Goal: Communication & Community: Connect with others

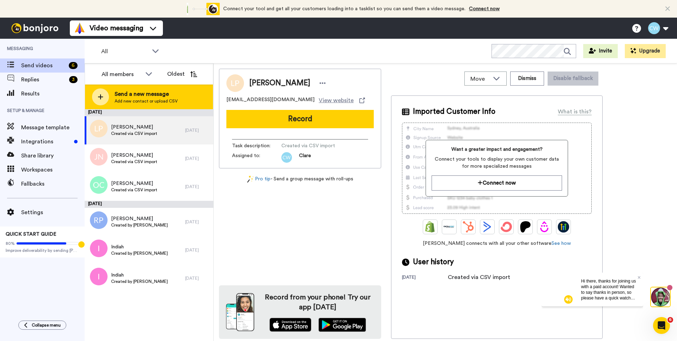
click at [106, 98] on div at bounding box center [100, 96] width 17 height 17
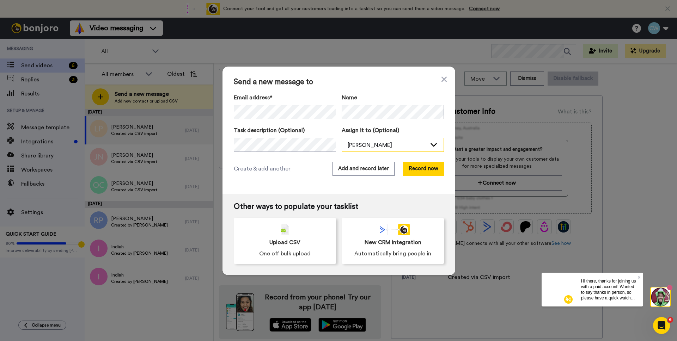
click at [373, 148] on div "[PERSON_NAME]" at bounding box center [387, 145] width 79 height 8
click at [360, 172] on button "Add and record later" at bounding box center [363, 169] width 62 height 14
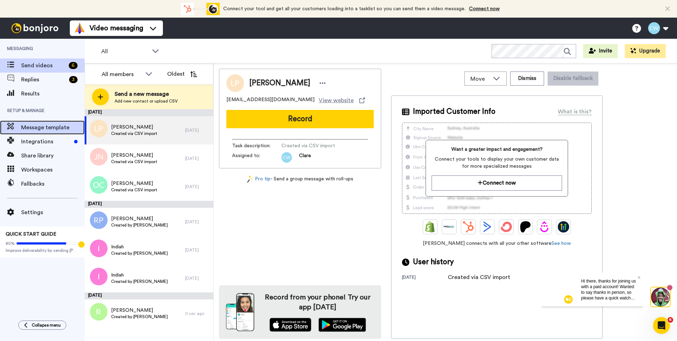
click at [47, 131] on span "Message template" at bounding box center [52, 127] width 63 height 8
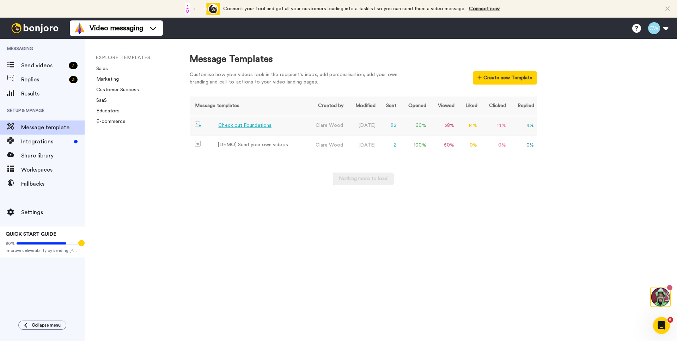
click at [230, 127] on div "Check out Foundations" at bounding box center [244, 125] width 53 height 7
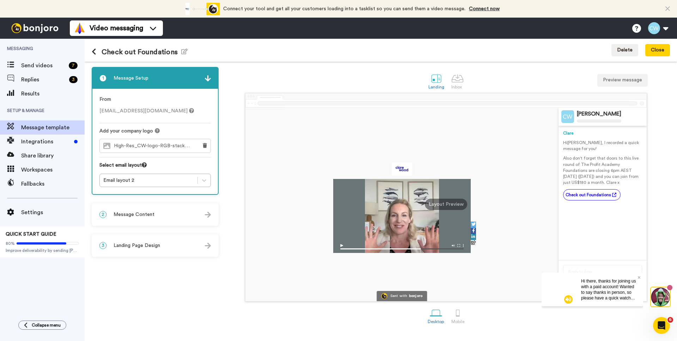
drag, startPoint x: 630, startPoint y: 183, endPoint x: 563, endPoint y: 145, distance: 77.5
click at [563, 145] on div "Hi Tom , I recorded a quick message for you! Also don't forget that doors to th…" at bounding box center [602, 163] width 79 height 46
copy div "Hi Tom , I recorded a quick message for you! Also don't forget that doors to th…"
click at [50, 129] on span "Message template" at bounding box center [52, 127] width 63 height 8
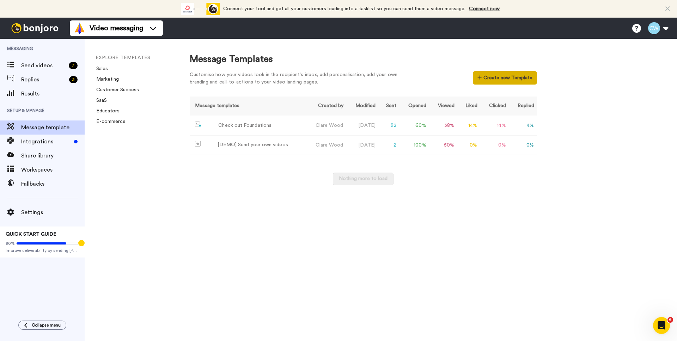
click at [511, 81] on button "Create new Template" at bounding box center [505, 77] width 64 height 13
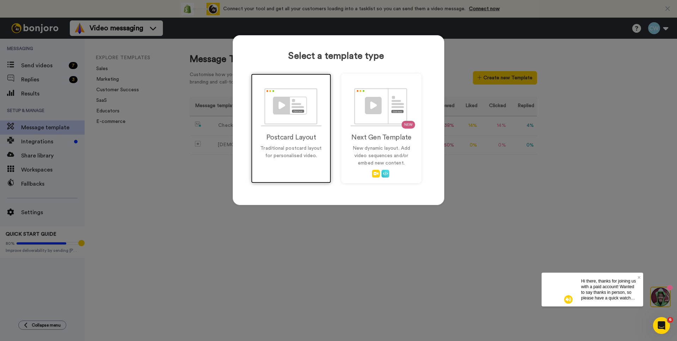
click at [283, 112] on img at bounding box center [291, 107] width 61 height 38
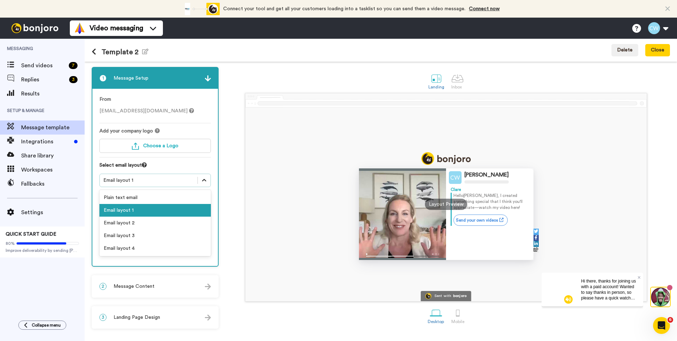
click at [201, 178] on icon at bounding box center [204, 180] width 7 height 7
click at [165, 223] on div "Email layout 2" at bounding box center [154, 223] width 111 height 13
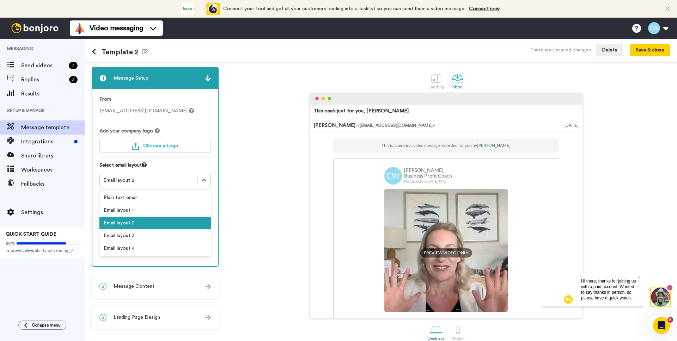
click at [183, 182] on div "Email layout 2" at bounding box center [148, 180] width 91 height 7
click at [141, 234] on div "Email layout 3" at bounding box center [154, 236] width 111 height 13
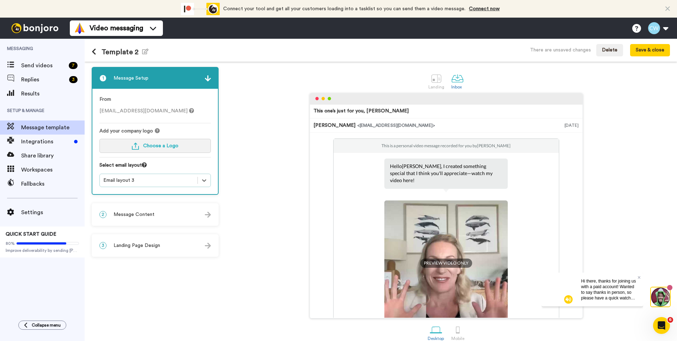
click at [151, 145] on span "Choose a Logo" at bounding box center [160, 146] width 35 height 5
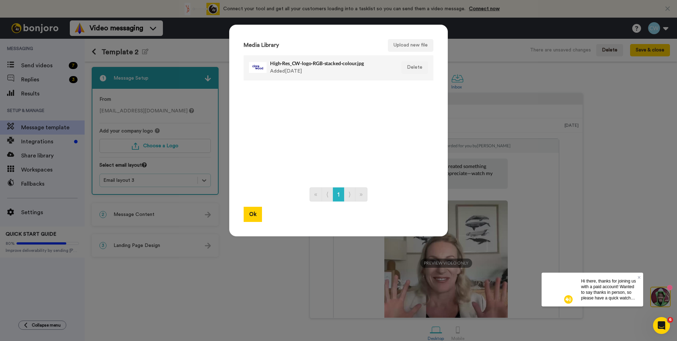
click at [280, 61] on h4 "High-Res_CW-logo-RGB-stacked-colour.jpg" at bounding box center [331, 63] width 122 height 5
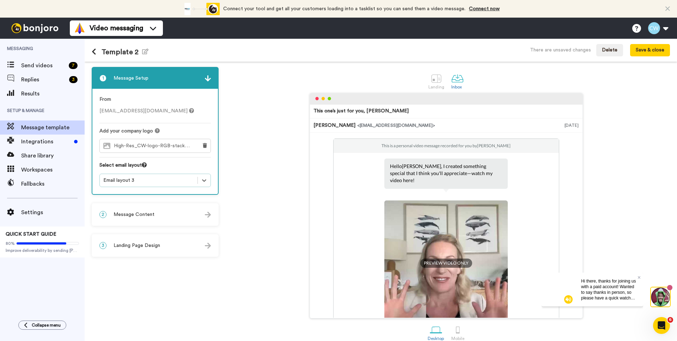
click at [164, 215] on div "2 Message Content" at bounding box center [155, 214] width 126 height 21
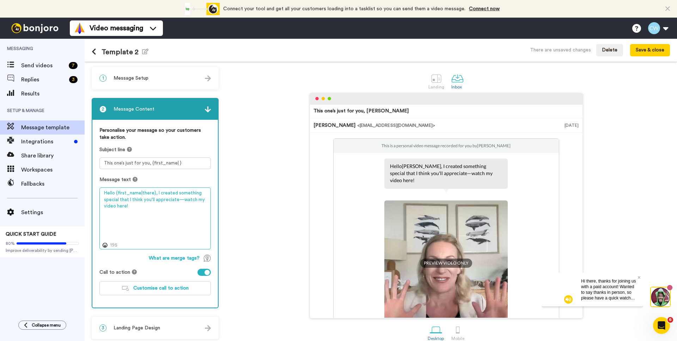
drag, startPoint x: 156, startPoint y: 193, endPoint x: 163, endPoint y: 208, distance: 16.4
click at [163, 208] on textarea "Hello {first_name|there}, I created something special that I think you'll appre…" at bounding box center [154, 219] width 111 height 62
paste textarea "Hi Tom, I recorded a quick message for you! Also don't forget that doors to thi…"
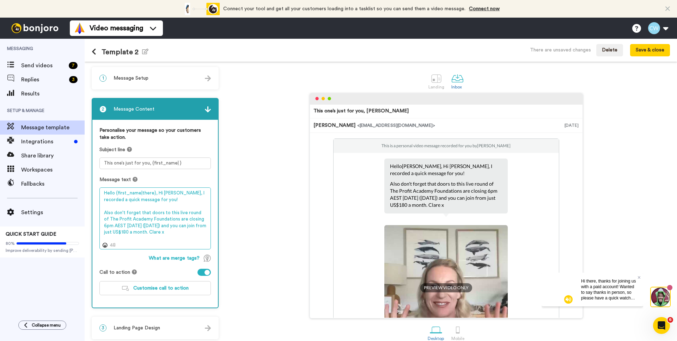
click at [157, 201] on textarea "Hello {first_name|there}, Hi Tom, I recorded a quick message for you! Also don'…" at bounding box center [154, 219] width 111 height 62
drag, startPoint x: 156, startPoint y: 193, endPoint x: 172, endPoint y: 193, distance: 16.2
click at [172, 193] on textarea "Hello {first_name|there}, Hi Tom, I recorded a quick message for you! Also don'…" at bounding box center [154, 219] width 111 height 62
click at [184, 191] on textarea "Hello {first_name|there}, I recorded a quick message for you! Also don't forget…" at bounding box center [154, 219] width 111 height 62
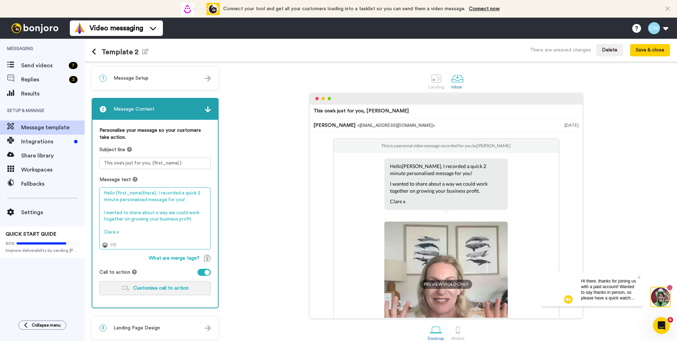
type textarea "Hello {first_name|there}, I recorded a quick 2 minute personalised message for …"
click at [168, 289] on span "Customise call to action" at bounding box center [160, 288] width 55 height 5
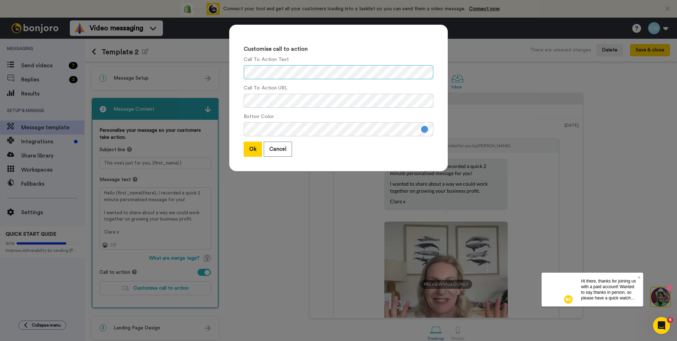
click at [229, 73] on div "Customise call to action Call To Action Text Call To Action URL Button Color Ok…" at bounding box center [338, 98] width 219 height 147
click at [424, 131] on button at bounding box center [424, 129] width 7 height 7
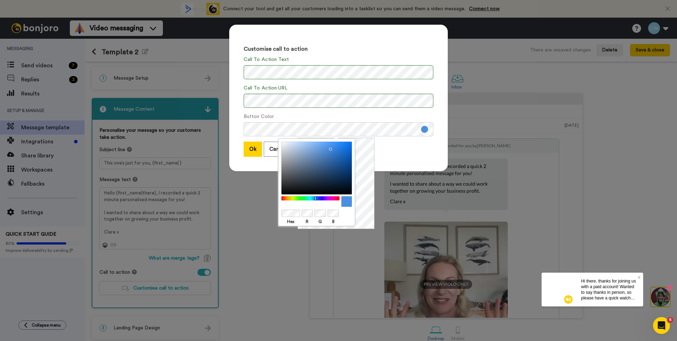
click at [320, 197] on div at bounding box center [310, 198] width 61 height 5
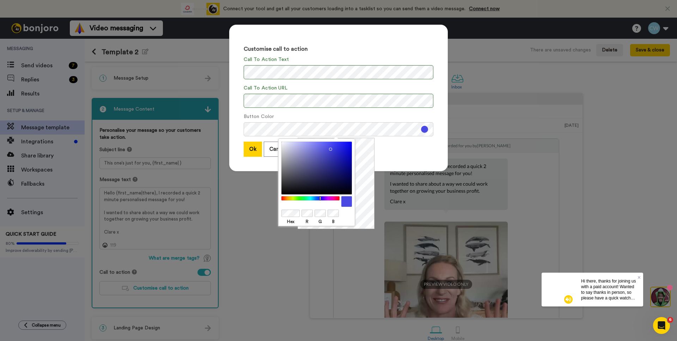
click at [347, 151] on div at bounding box center [316, 168] width 71 height 53
click at [349, 147] on div at bounding box center [316, 168] width 71 height 53
click at [350, 145] on div at bounding box center [316, 168] width 71 height 53
click at [252, 148] on button "Ok" at bounding box center [253, 149] width 18 height 15
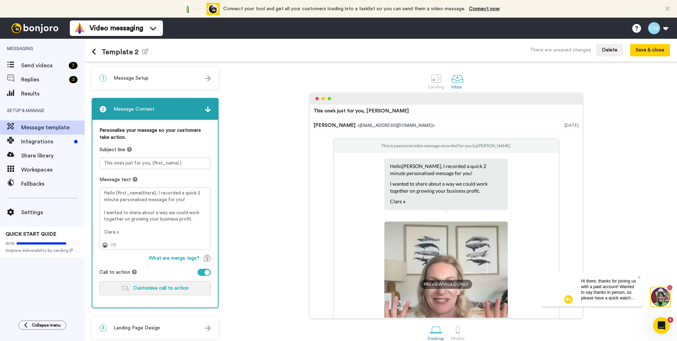
scroll to position [10, 0]
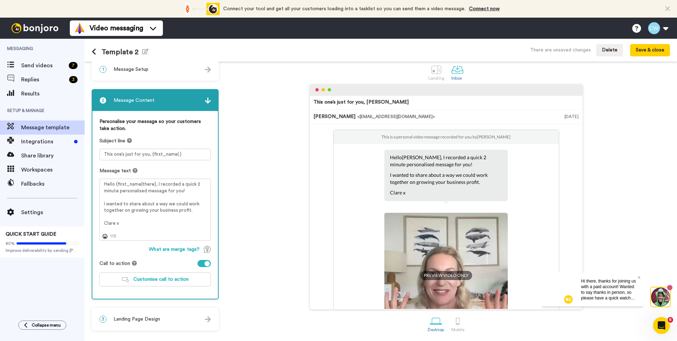
click at [153, 321] on span "Landing Page Design" at bounding box center [137, 319] width 47 height 7
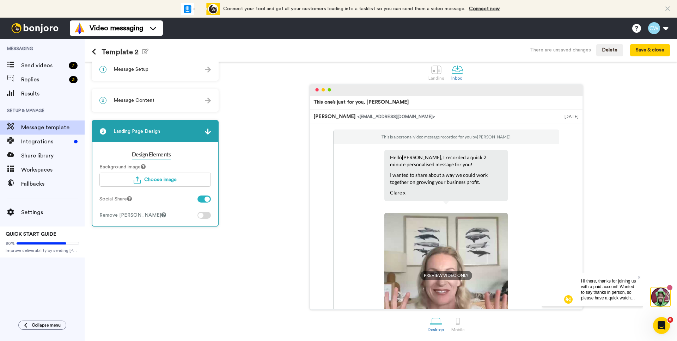
click at [199, 200] on div at bounding box center [203, 199] width 13 height 7
click at [658, 53] on button "Save & close" at bounding box center [650, 50] width 40 height 13
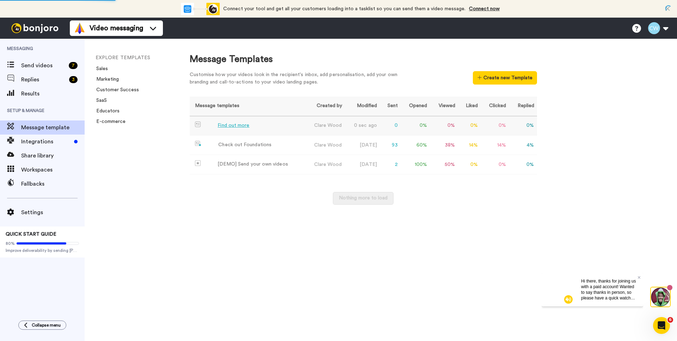
click at [238, 127] on div "Find out more" at bounding box center [234, 125] width 32 height 7
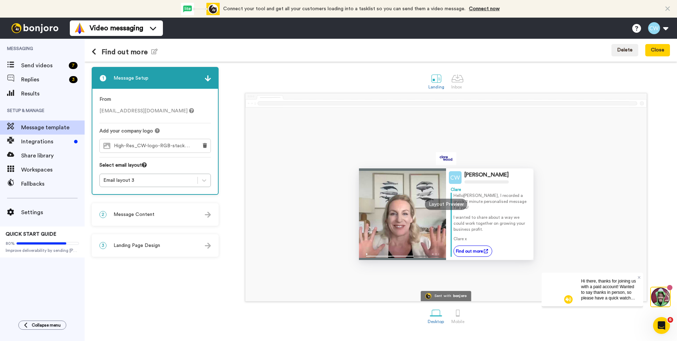
click at [158, 218] on div "2 Message Content" at bounding box center [155, 214] width 126 height 21
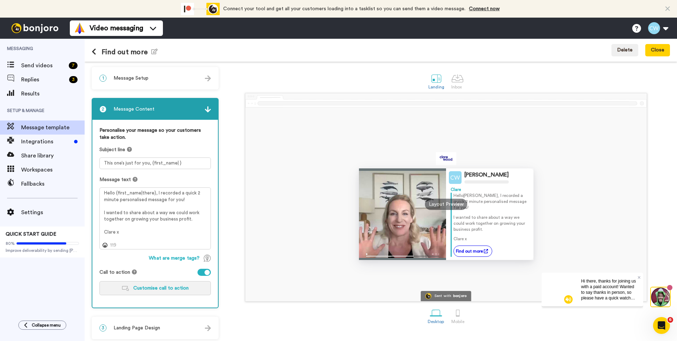
click at [155, 287] on span "Customise call to action" at bounding box center [160, 288] width 55 height 5
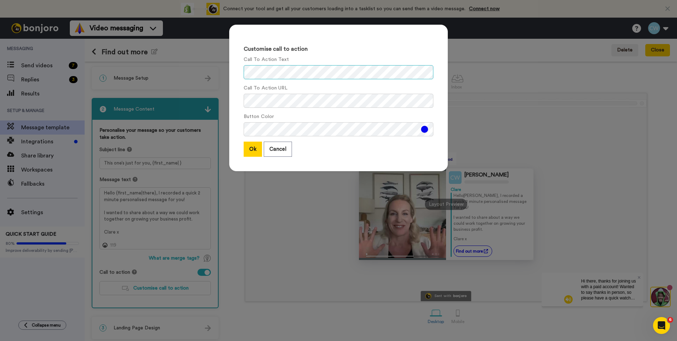
click at [223, 71] on div "Customise call to action Call To Action Text Call To Action URL Button Color Ok…" at bounding box center [338, 102] width 233 height 168
click at [252, 152] on button "Ok" at bounding box center [253, 149] width 18 height 15
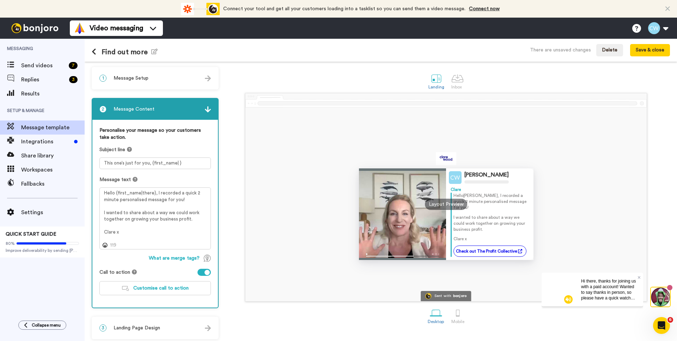
click at [149, 79] on div "1 Message Setup" at bounding box center [155, 78] width 126 height 21
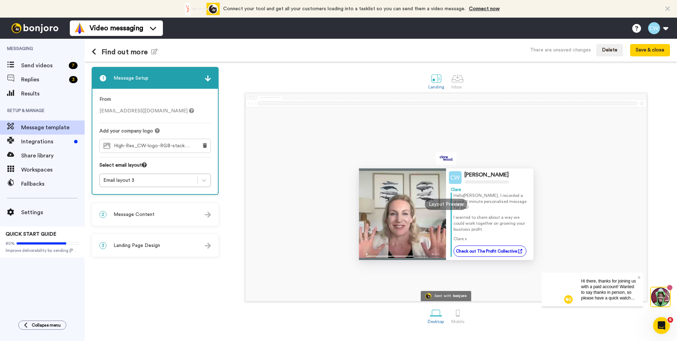
click at [148, 79] on div "1 Message Setup" at bounding box center [155, 78] width 126 height 21
click at [158, 212] on div "2 Message Content" at bounding box center [155, 214] width 126 height 21
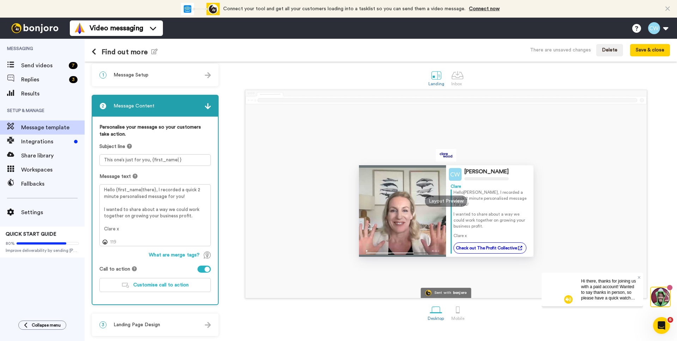
scroll to position [4, 0]
click at [155, 324] on span "Landing Page Design" at bounding box center [137, 324] width 47 height 7
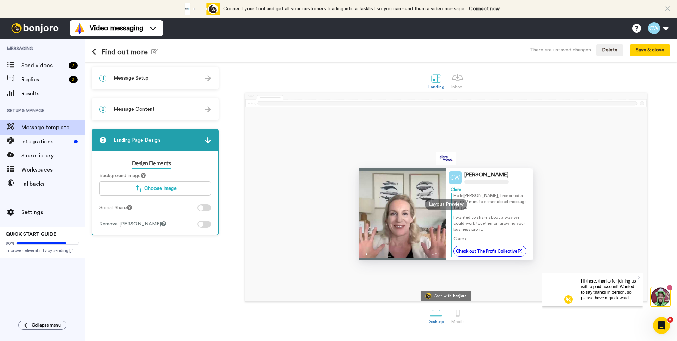
scroll to position [0, 0]
click at [204, 224] on div at bounding box center [203, 224] width 13 height 7
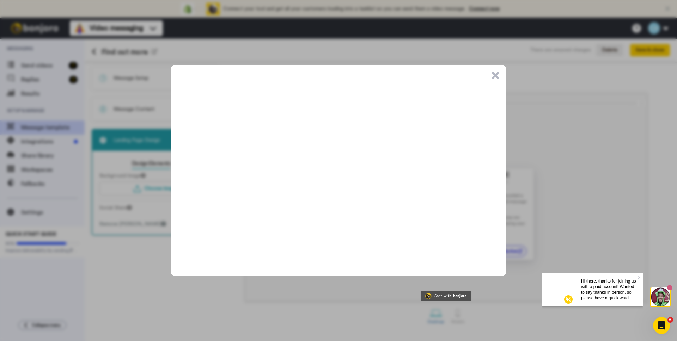
click at [495, 75] on button ".cls-1{stroke-width:0px;}" at bounding box center [495, 75] width 7 height 7
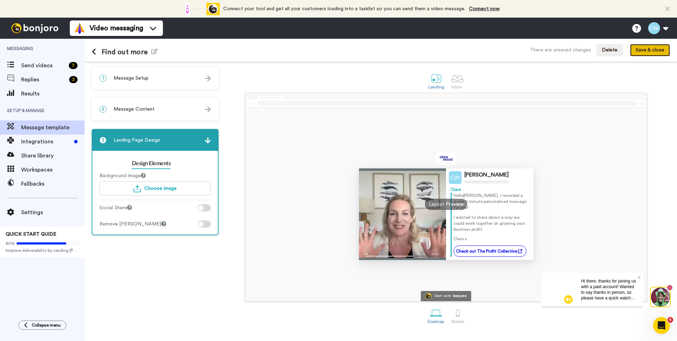
click at [653, 52] on button "Save & close" at bounding box center [650, 50] width 40 height 13
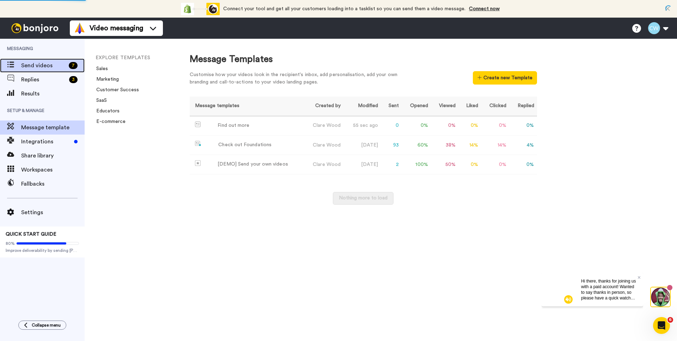
click at [42, 63] on span "Send videos" at bounding box center [43, 65] width 45 height 8
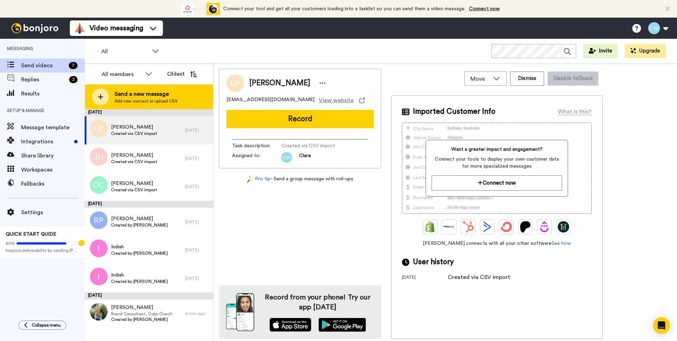
click at [124, 94] on span "Send a new message" at bounding box center [146, 94] width 63 height 8
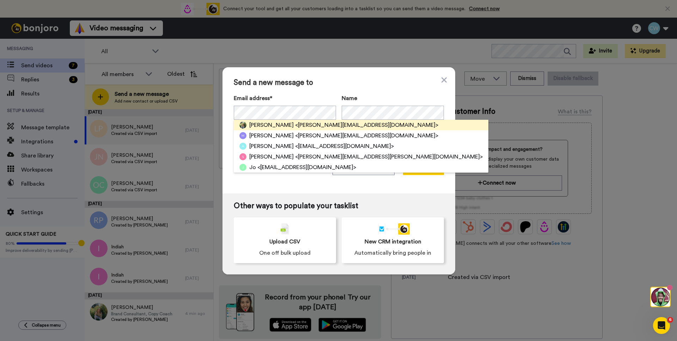
click at [257, 125] on span "[PERSON_NAME]" at bounding box center [271, 125] width 44 height 8
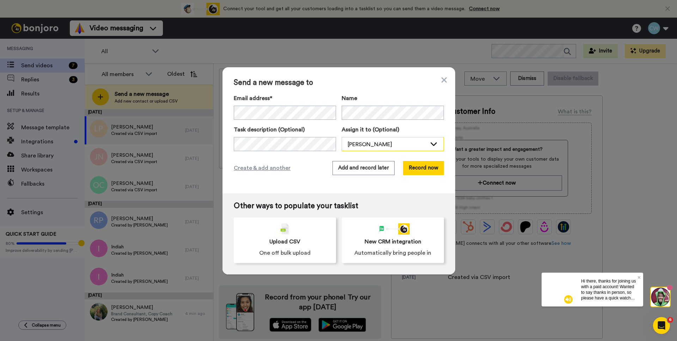
click at [403, 147] on div "[PERSON_NAME]" at bounding box center [387, 144] width 79 height 8
click at [402, 144] on div "[PERSON_NAME]" at bounding box center [387, 144] width 79 height 8
click at [400, 144] on div "[PERSON_NAME]" at bounding box center [387, 144] width 79 height 8
click at [361, 159] on span "[PERSON_NAME]" at bounding box center [367, 159] width 50 height 7
click at [409, 149] on div "[PERSON_NAME]" at bounding box center [393, 145] width 102 height 14
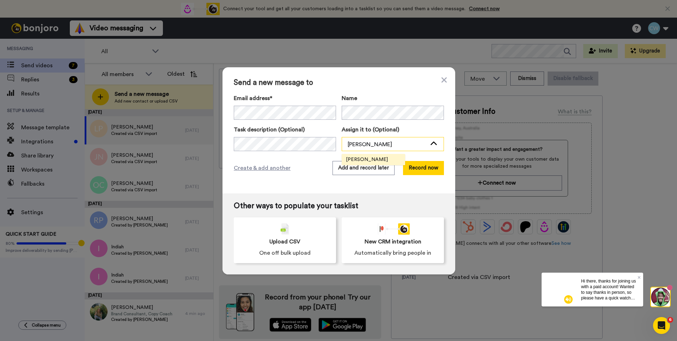
click at [408, 147] on div "[PERSON_NAME]" at bounding box center [387, 144] width 79 height 8
click at [195, 149] on div "Send a new message to Email address* Rachel <rachel@franklywrite.co.nz> Name Ta…" at bounding box center [338, 170] width 677 height 341
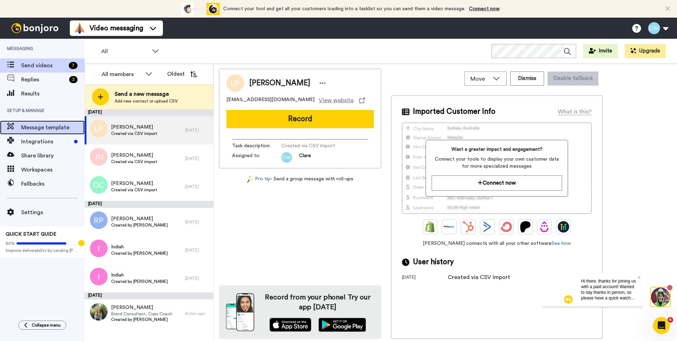
click at [45, 127] on span "Message template" at bounding box center [52, 127] width 63 height 8
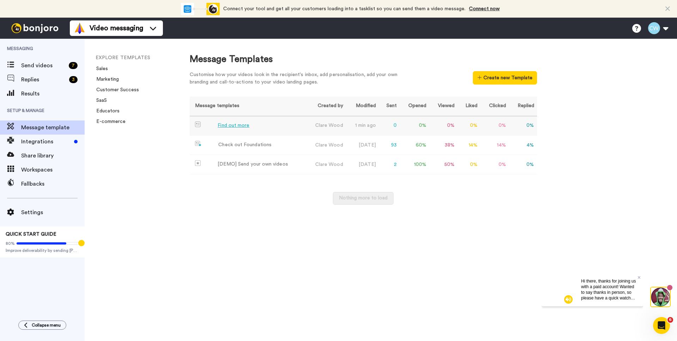
click at [317, 127] on td "[PERSON_NAME]" at bounding box center [325, 126] width 41 height 20
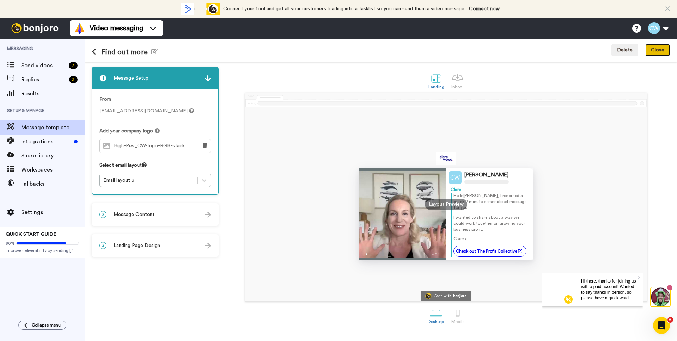
click at [653, 48] on button "Close" at bounding box center [657, 50] width 25 height 13
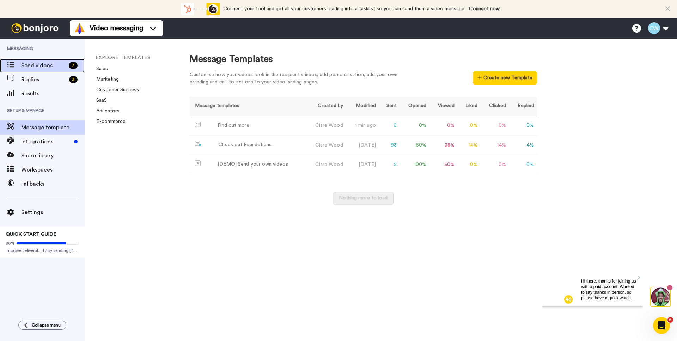
click at [39, 66] on span "Send videos" at bounding box center [43, 65] width 45 height 8
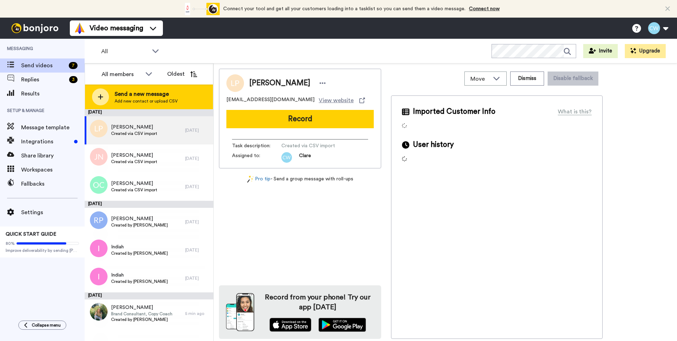
click at [135, 99] on span "Add new contact or upload CSV" at bounding box center [146, 101] width 63 height 6
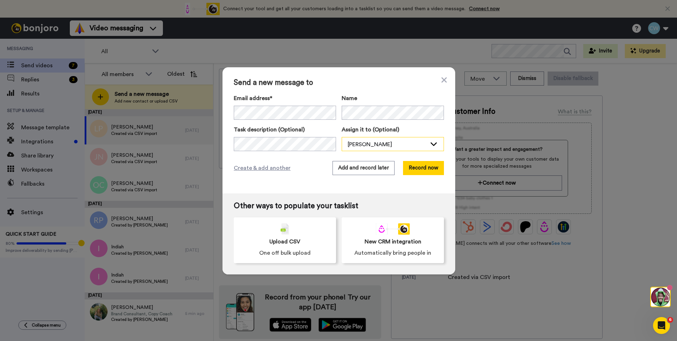
click at [365, 143] on div "[PERSON_NAME]" at bounding box center [387, 144] width 79 height 8
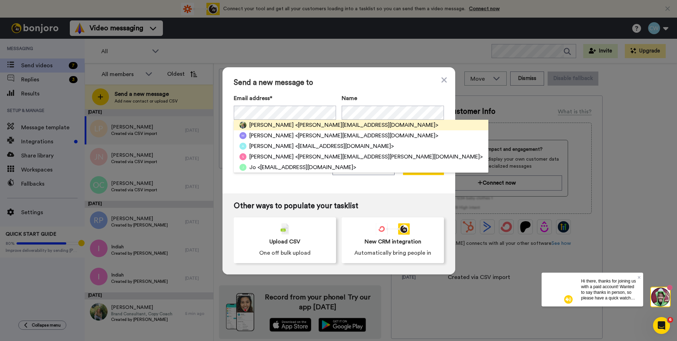
click at [295, 123] on span "<rachel@franklywrite.co.nz>" at bounding box center [366, 125] width 143 height 8
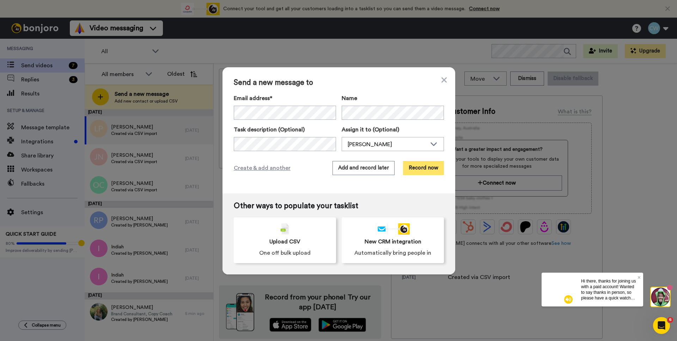
click at [412, 169] on button "Record now" at bounding box center [423, 168] width 41 height 14
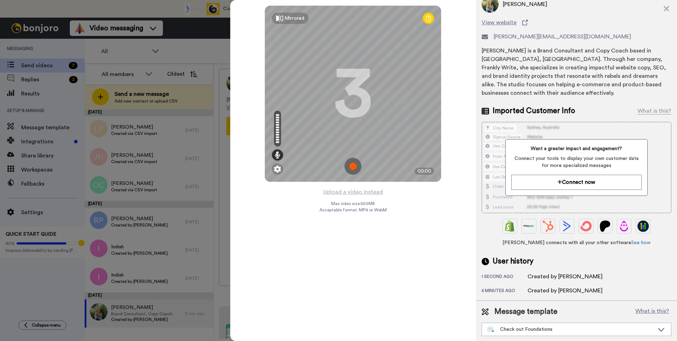
scroll to position [29, 0]
click at [657, 326] on icon at bounding box center [661, 328] width 8 height 7
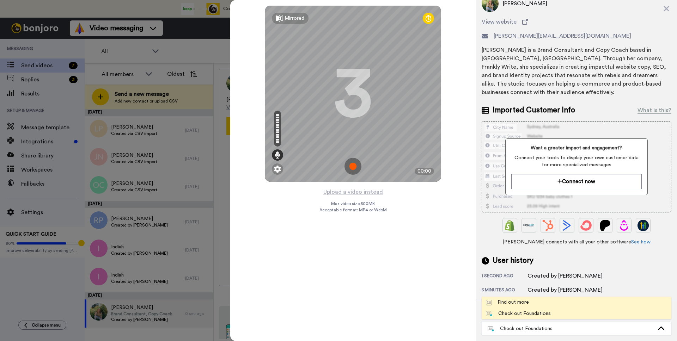
click at [540, 300] on li "Find out more" at bounding box center [577, 302] width 190 height 11
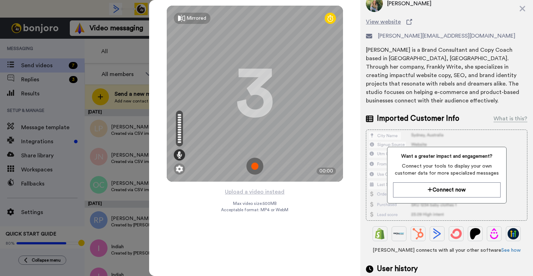
click at [256, 166] on img at bounding box center [254, 166] width 17 height 17
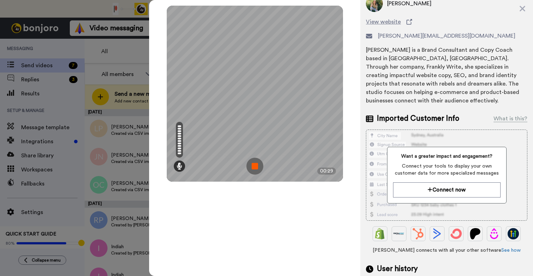
click at [254, 170] on img at bounding box center [254, 166] width 17 height 17
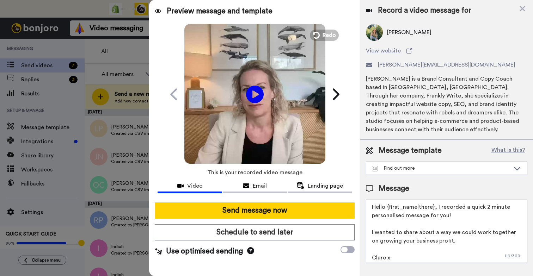
scroll to position [0, 0]
click at [316, 35] on icon at bounding box center [315, 35] width 8 height 8
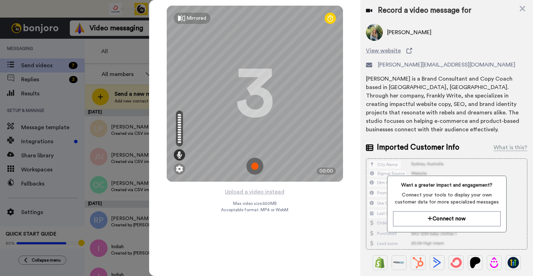
click at [254, 167] on img at bounding box center [254, 166] width 17 height 17
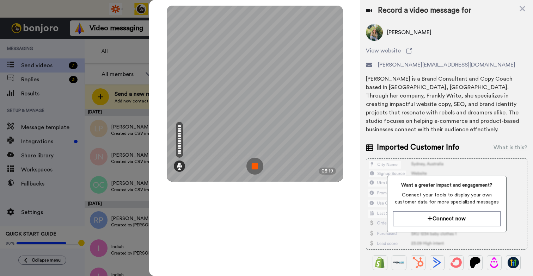
click at [255, 169] on img at bounding box center [254, 166] width 17 height 17
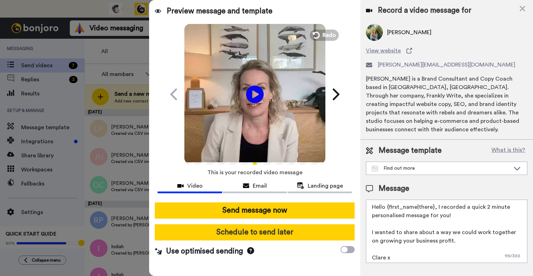
click at [251, 229] on button "Schedule to send later" at bounding box center [255, 233] width 200 height 16
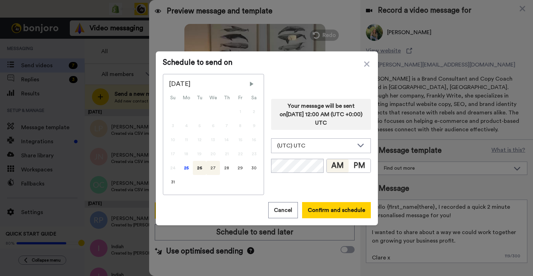
click at [206, 167] on div "27" at bounding box center [213, 168] width 14 height 14
click at [315, 212] on button "Confirm and schedule" at bounding box center [336, 210] width 69 height 16
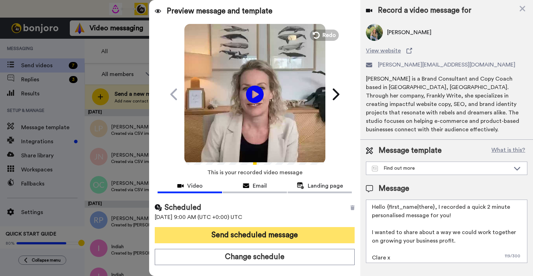
click at [265, 234] on button "Send scheduled message" at bounding box center [255, 235] width 200 height 16
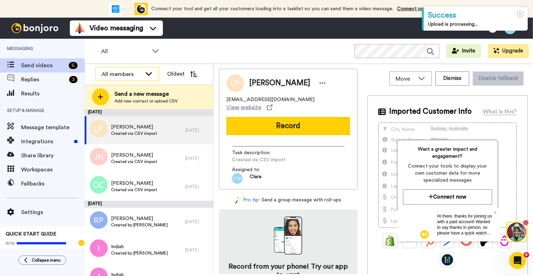
click at [144, 77] on div "All members" at bounding box center [127, 74] width 63 height 14
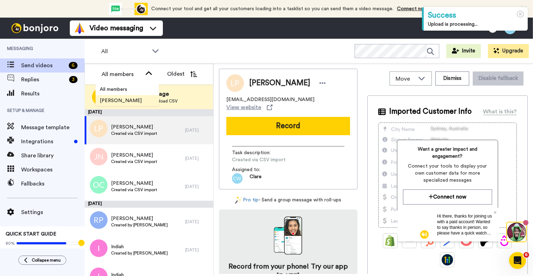
click at [129, 100] on span "[PERSON_NAME]" at bounding box center [121, 100] width 50 height 7
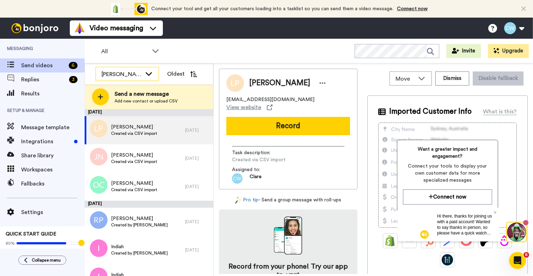
click at [142, 75] on div "[PERSON_NAME]" at bounding box center [127, 74] width 63 height 14
click at [190, 55] on div "All WORKSPACES View all All Default Task List + Add a new workspace Invite Upgr…" at bounding box center [309, 51] width 448 height 25
click at [159, 51] on icon at bounding box center [155, 50] width 8 height 7
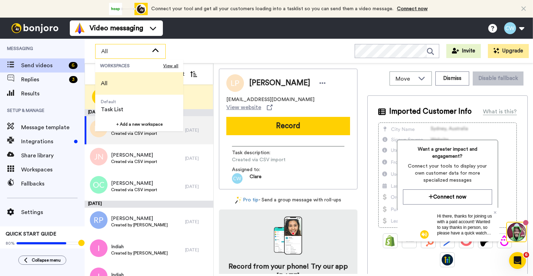
click at [216, 51] on div "All WORKSPACES View all All Default Task List + Add a new workspace Invite Upgr…" at bounding box center [309, 51] width 448 height 25
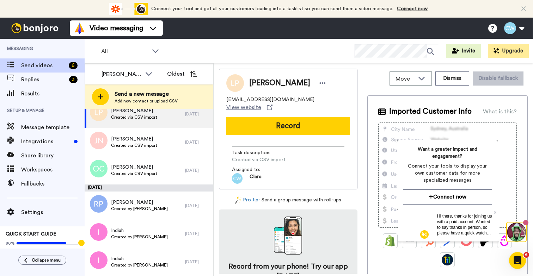
drag, startPoint x: 465, startPoint y: 226, endPoint x: 499, endPoint y: 399, distance: 176.7
click at [465, 226] on span "Hi there, thanks for joining us with a paid account! Wanted to say thanks in pe…" at bounding box center [464, 236] width 55 height 44
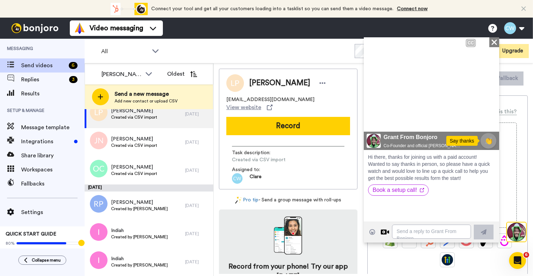
click at [374, 118] on icon "Play/Pause" at bounding box center [374, 119] width 11 height 13
click at [414, 231] on textarea at bounding box center [431, 232] width 79 height 14
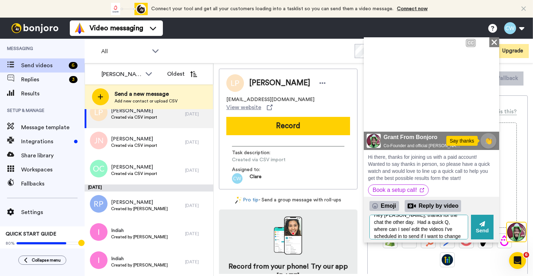
scroll to position [13, 0]
type textarea "Hey [PERSON_NAME], thanks for the chat the other day. Had a quick Q, where can …"
click at [485, 226] on button "Send" at bounding box center [482, 227] width 23 height 25
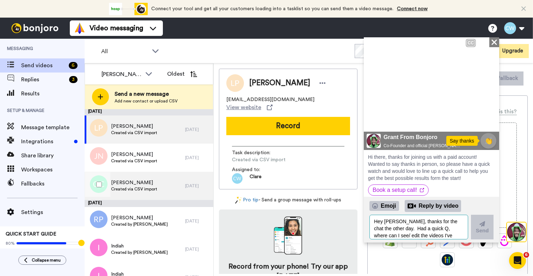
scroll to position [0, 0]
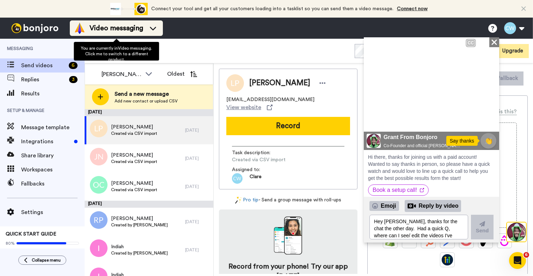
click at [123, 30] on span "Video messaging" at bounding box center [117, 28] width 54 height 10
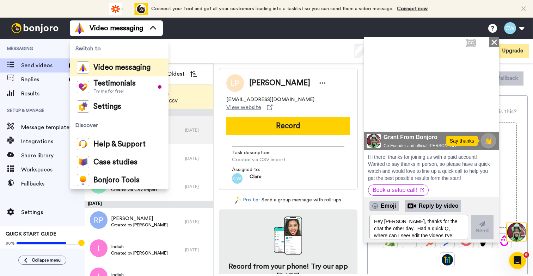
click at [225, 50] on div "All WORKSPACES View all All Default Task List + Add a new workspace Invite Upgr…" at bounding box center [309, 51] width 448 height 25
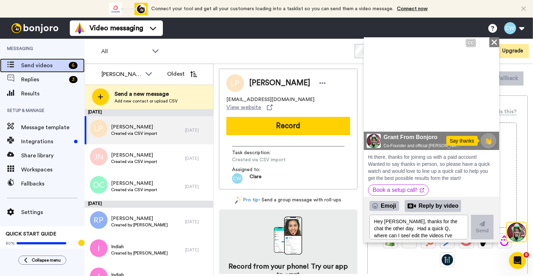
click at [55, 64] on span "Send videos" at bounding box center [43, 65] width 45 height 8
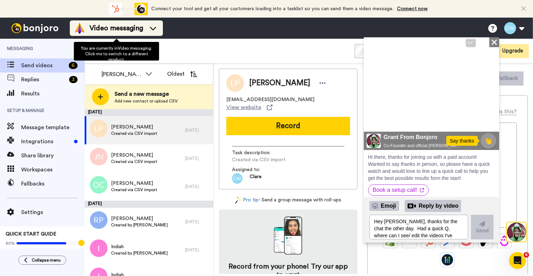
click at [108, 28] on span "Video messaging" at bounding box center [117, 28] width 54 height 10
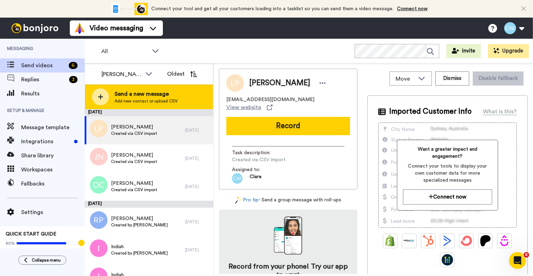
click at [139, 103] on span "Add new contact or upload CSV" at bounding box center [146, 101] width 63 height 6
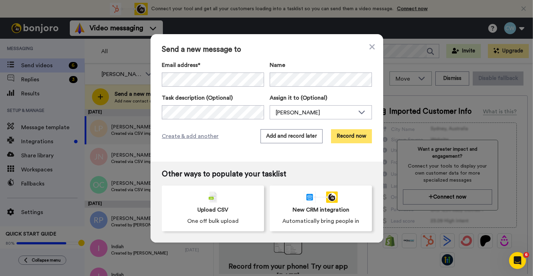
click at [342, 135] on button "Record now" at bounding box center [351, 136] width 41 height 14
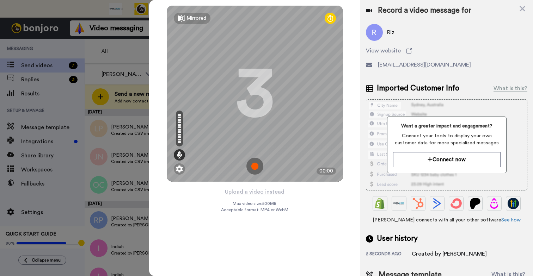
click at [254, 167] on img at bounding box center [254, 166] width 17 height 17
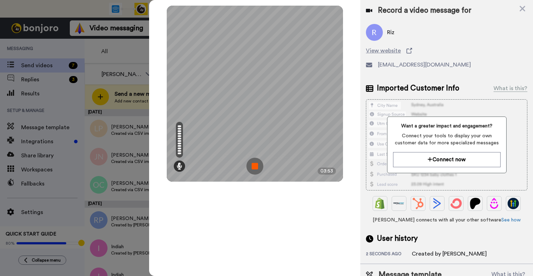
click at [255, 166] on img at bounding box center [254, 166] width 17 height 17
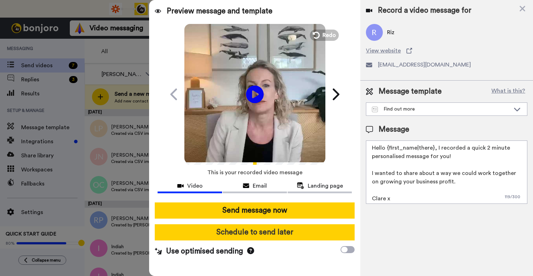
click at [257, 232] on button "Schedule to send later" at bounding box center [255, 233] width 200 height 16
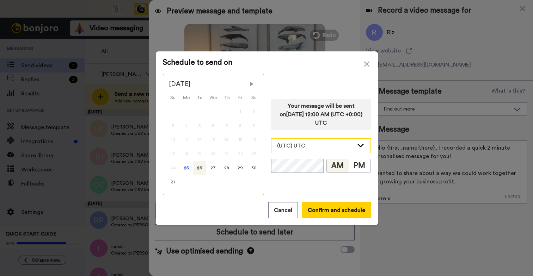
click at [340, 146] on div "(UTC) UTC" at bounding box center [315, 146] width 77 height 8
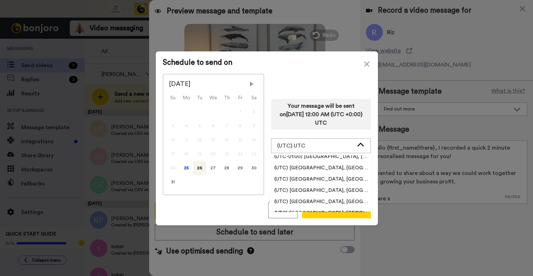
scroll to position [1758, 0]
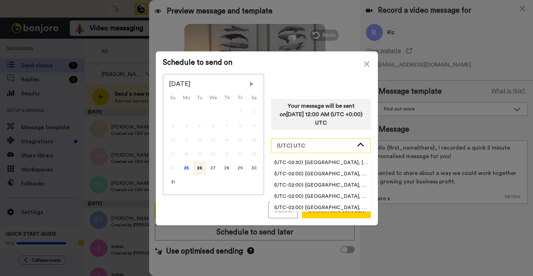
click at [314, 146] on div "(UTC) UTC" at bounding box center [315, 146] width 77 height 8
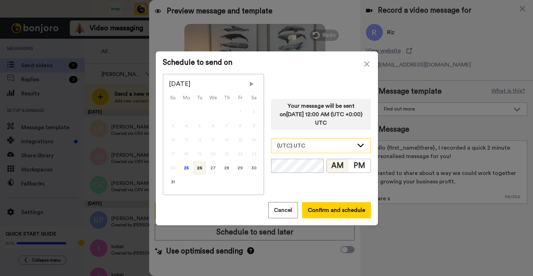
click at [314, 146] on div "(UTC) UTC" at bounding box center [315, 146] width 77 height 8
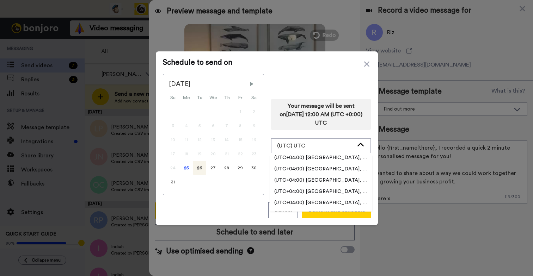
scroll to position [4339, 0]
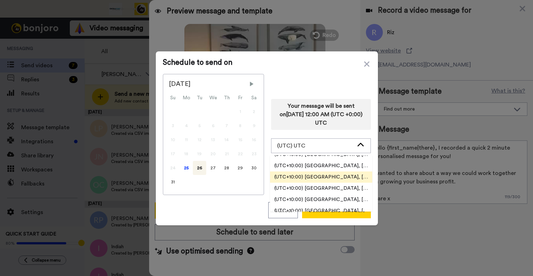
click at [322, 181] on span "(UTC+10:00) [GEOGRAPHIC_DATA], [GEOGRAPHIC_DATA]" at bounding box center [321, 177] width 102 height 7
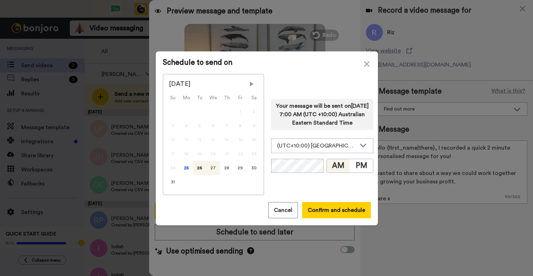
click at [208, 168] on div "27" at bounding box center [213, 168] width 14 height 14
click at [319, 209] on button "Confirm and schedule" at bounding box center [336, 210] width 69 height 16
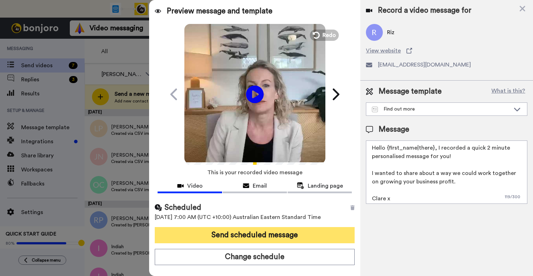
click at [265, 234] on button "Send scheduled message" at bounding box center [255, 235] width 200 height 16
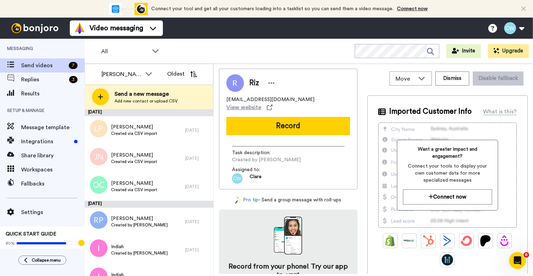
scroll to position [0, 0]
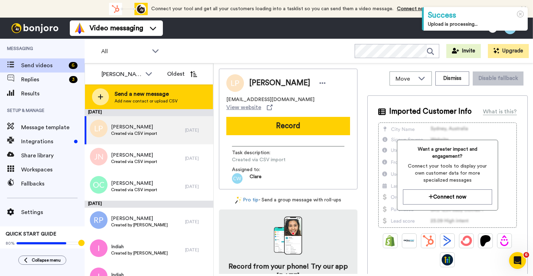
click at [126, 96] on span "Send a new message" at bounding box center [146, 94] width 63 height 8
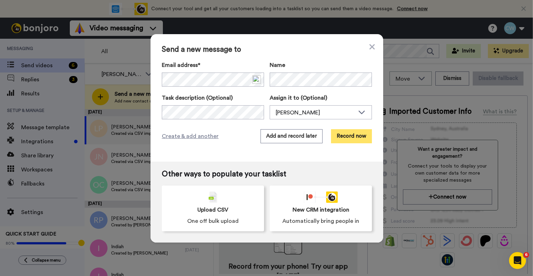
click at [336, 135] on button "Record now" at bounding box center [351, 136] width 41 height 14
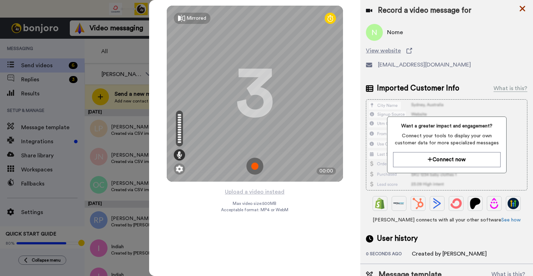
click at [521, 8] on icon at bounding box center [522, 8] width 7 height 9
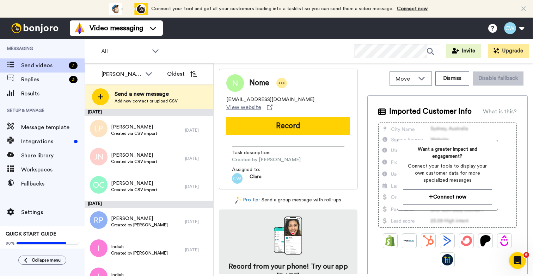
click at [284, 81] on icon at bounding box center [282, 83] width 6 height 7
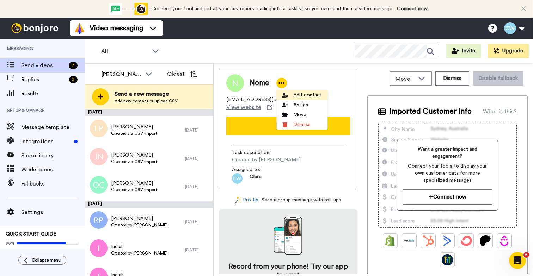
click at [294, 95] on li "Edit contact" at bounding box center [301, 95] width 51 height 10
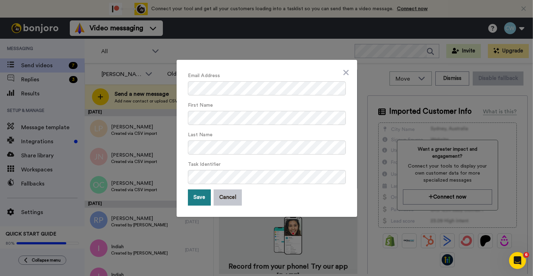
click at [198, 195] on button "Save" at bounding box center [199, 198] width 23 height 16
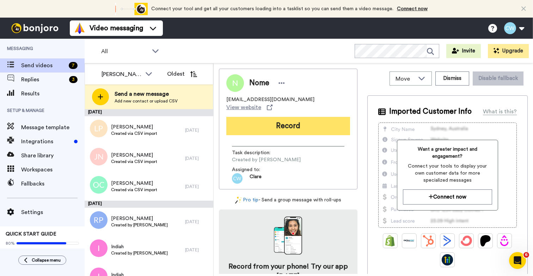
click at [279, 125] on button "Record" at bounding box center [288, 126] width 124 height 18
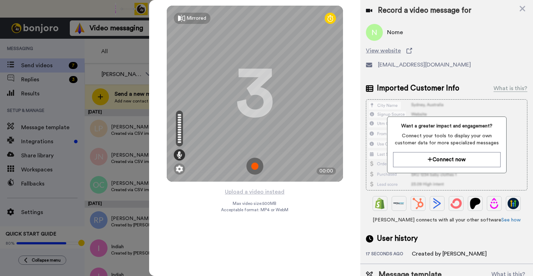
click at [254, 167] on img at bounding box center [254, 166] width 17 height 17
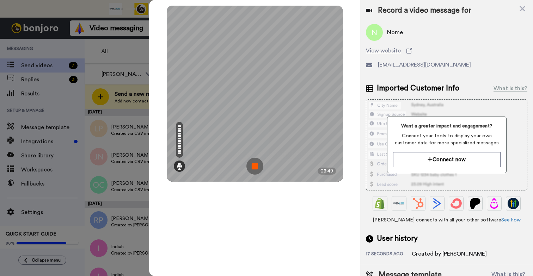
click at [254, 164] on img at bounding box center [254, 166] width 17 height 17
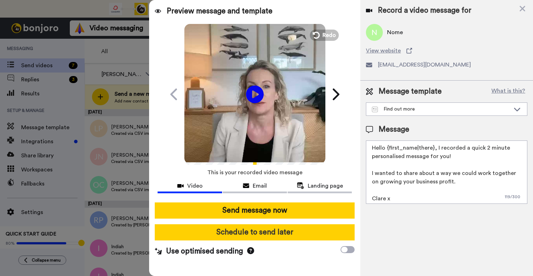
click at [262, 234] on button "Schedule to send later" at bounding box center [255, 233] width 200 height 16
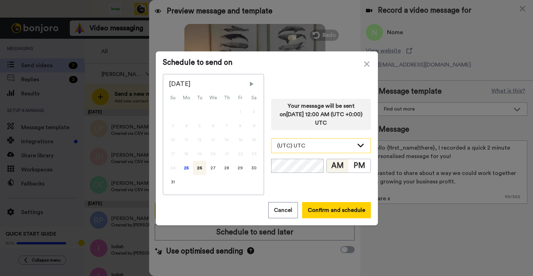
click at [350, 149] on div "(UTC) UTC" at bounding box center [315, 146] width 77 height 8
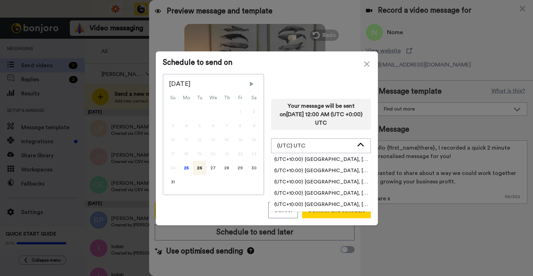
scroll to position [4367, 0]
click at [346, 189] on li "(UTC+10:00) [GEOGRAPHIC_DATA], [GEOGRAPHIC_DATA]" at bounding box center [321, 194] width 102 height 11
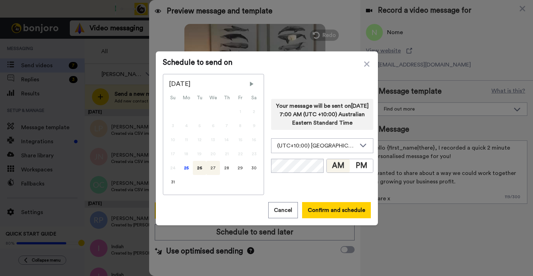
click at [211, 172] on div "27" at bounding box center [213, 168] width 14 height 14
click at [321, 208] on button "Confirm and schedule" at bounding box center [336, 210] width 69 height 16
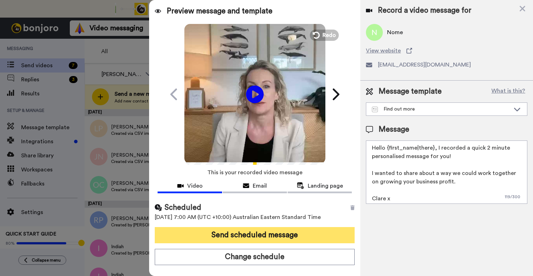
click at [251, 232] on button "Send scheduled message" at bounding box center [255, 235] width 200 height 16
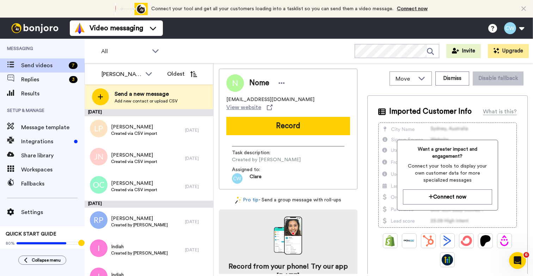
scroll to position [0, 0]
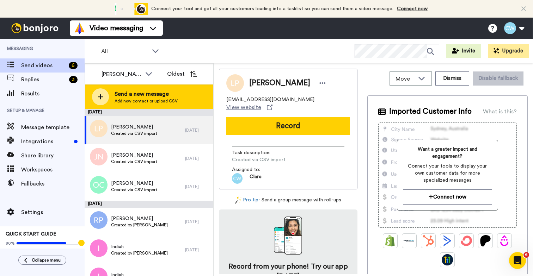
click at [127, 97] on span "Send a new message" at bounding box center [146, 94] width 63 height 8
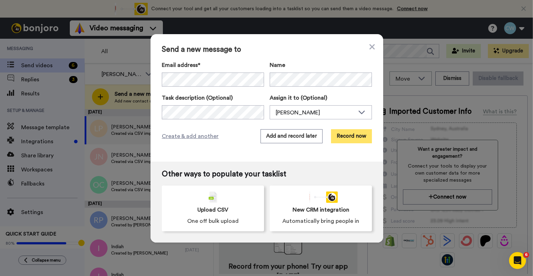
click at [349, 134] on button "Record now" at bounding box center [351, 136] width 41 height 14
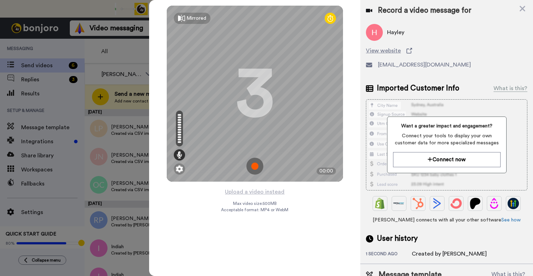
click at [258, 166] on img at bounding box center [254, 166] width 17 height 17
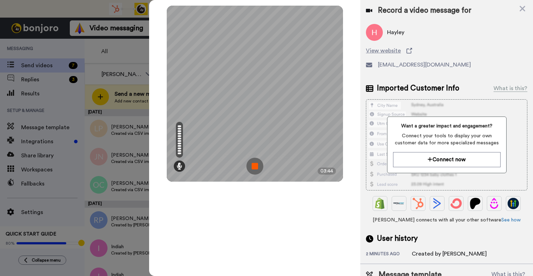
click at [259, 168] on img at bounding box center [254, 166] width 17 height 17
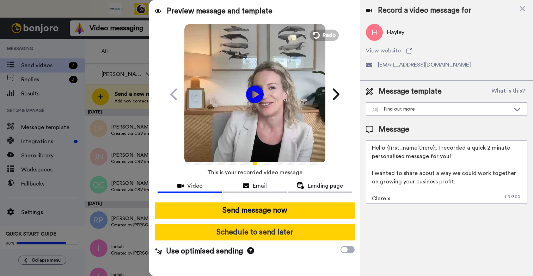
click at [243, 233] on button "Schedule to send later" at bounding box center [255, 233] width 200 height 16
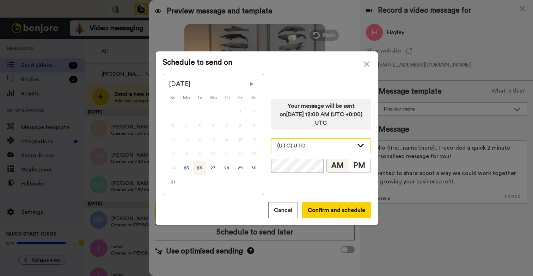
click at [356, 148] on icon at bounding box center [360, 145] width 8 height 7
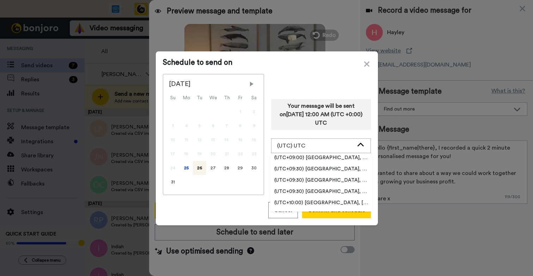
scroll to position [4283, 0]
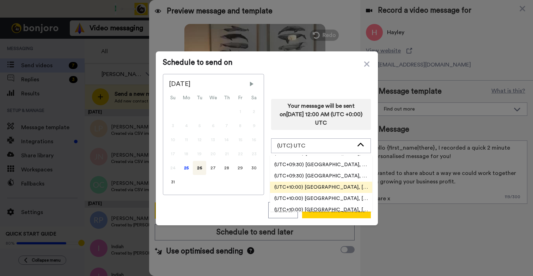
click at [317, 188] on span "(UTC+10:00) Antarctica, DumontDUrville" at bounding box center [321, 187] width 102 height 7
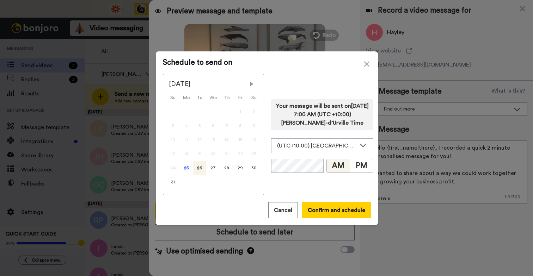
click at [329, 166] on button "AM" at bounding box center [338, 165] width 23 height 13
click at [206, 167] on div "27" at bounding box center [213, 168] width 14 height 14
click at [321, 204] on button "Confirm and schedule" at bounding box center [336, 210] width 69 height 16
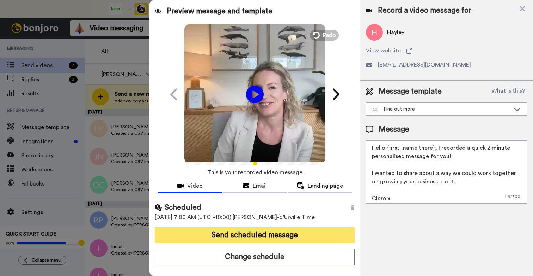
click at [277, 236] on button "Send scheduled message" at bounding box center [255, 235] width 200 height 16
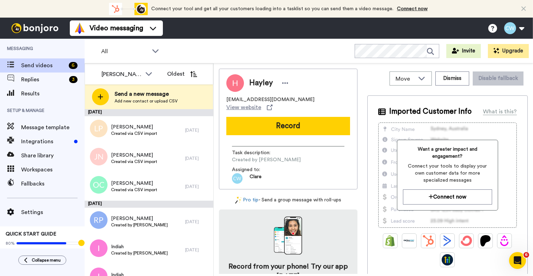
scroll to position [0, 0]
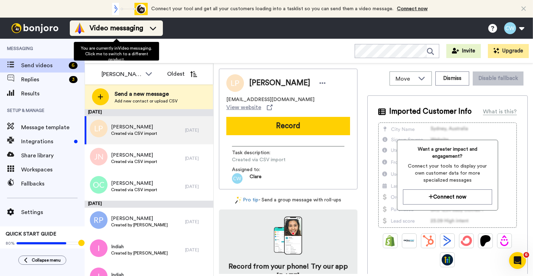
click at [101, 29] on span "Video messaging" at bounding box center [117, 28] width 54 height 10
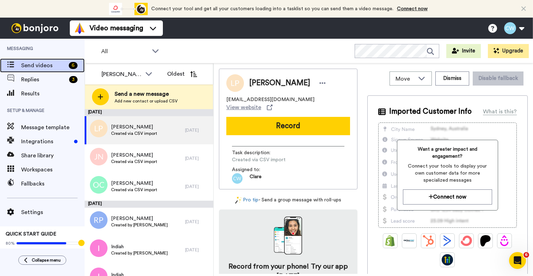
click at [42, 66] on span "Send videos" at bounding box center [43, 65] width 45 height 8
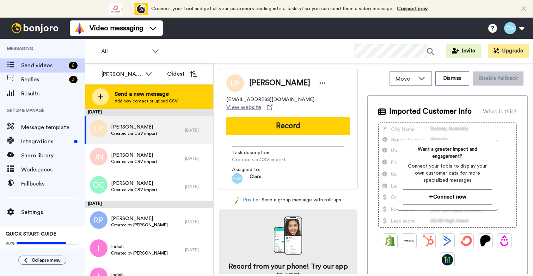
click at [152, 98] on span "Add new contact or upload CSV" at bounding box center [146, 101] width 63 height 6
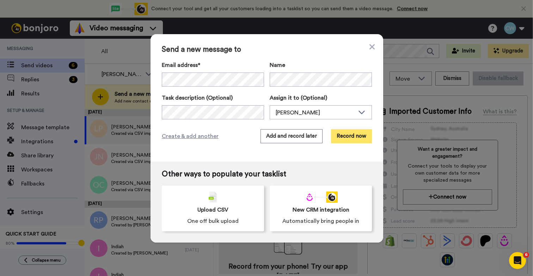
click at [345, 138] on button "Record now" at bounding box center [351, 136] width 41 height 14
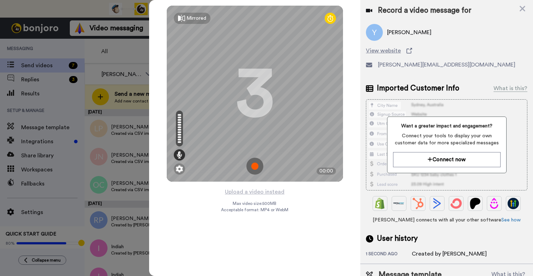
click at [254, 168] on img at bounding box center [254, 166] width 17 height 17
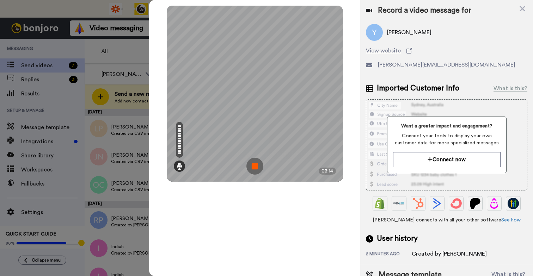
click at [256, 167] on img at bounding box center [254, 166] width 17 height 17
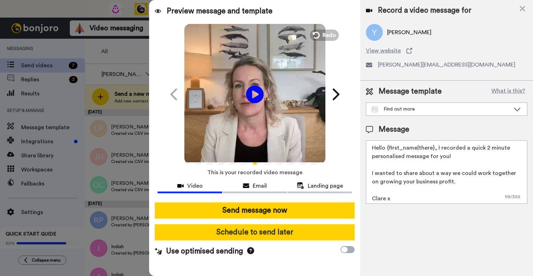
click at [248, 233] on button "Schedule to send later" at bounding box center [255, 233] width 200 height 16
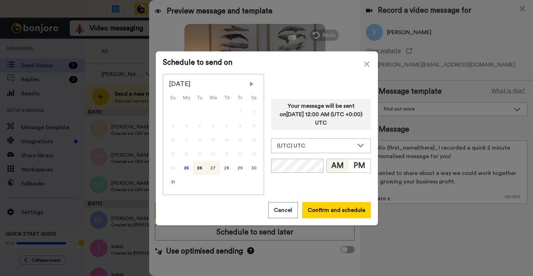
click at [209, 166] on div "27" at bounding box center [213, 168] width 14 height 14
click at [358, 148] on icon at bounding box center [360, 145] width 8 height 7
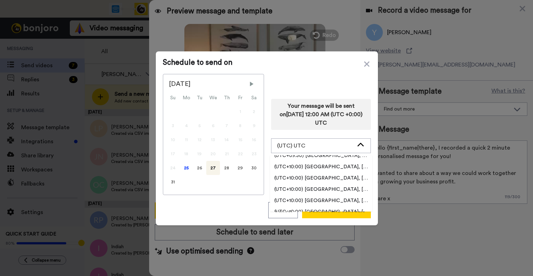
scroll to position [4335, 0]
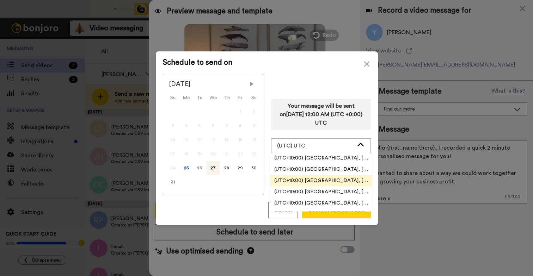
click at [342, 185] on li "(UTC+10:00) Australia, Brisbane" at bounding box center [321, 180] width 102 height 11
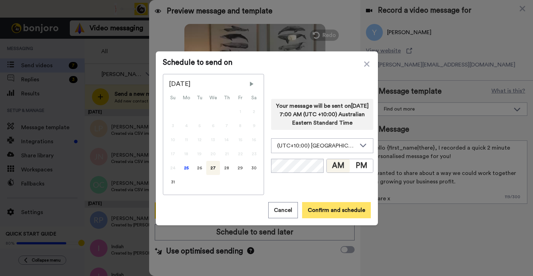
click at [322, 209] on button "Confirm and schedule" at bounding box center [336, 210] width 69 height 16
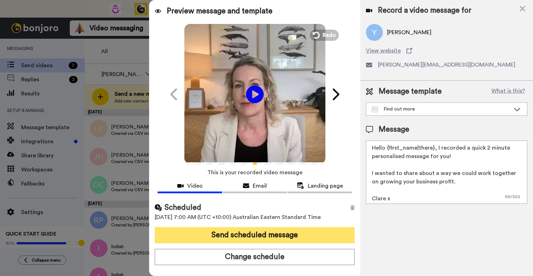
click at [281, 235] on button "Send scheduled message" at bounding box center [255, 235] width 200 height 16
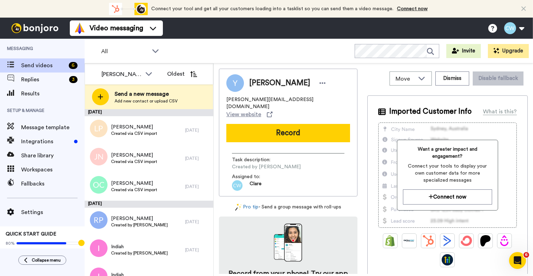
scroll to position [0, 0]
